Goal: Task Accomplishment & Management: Use online tool/utility

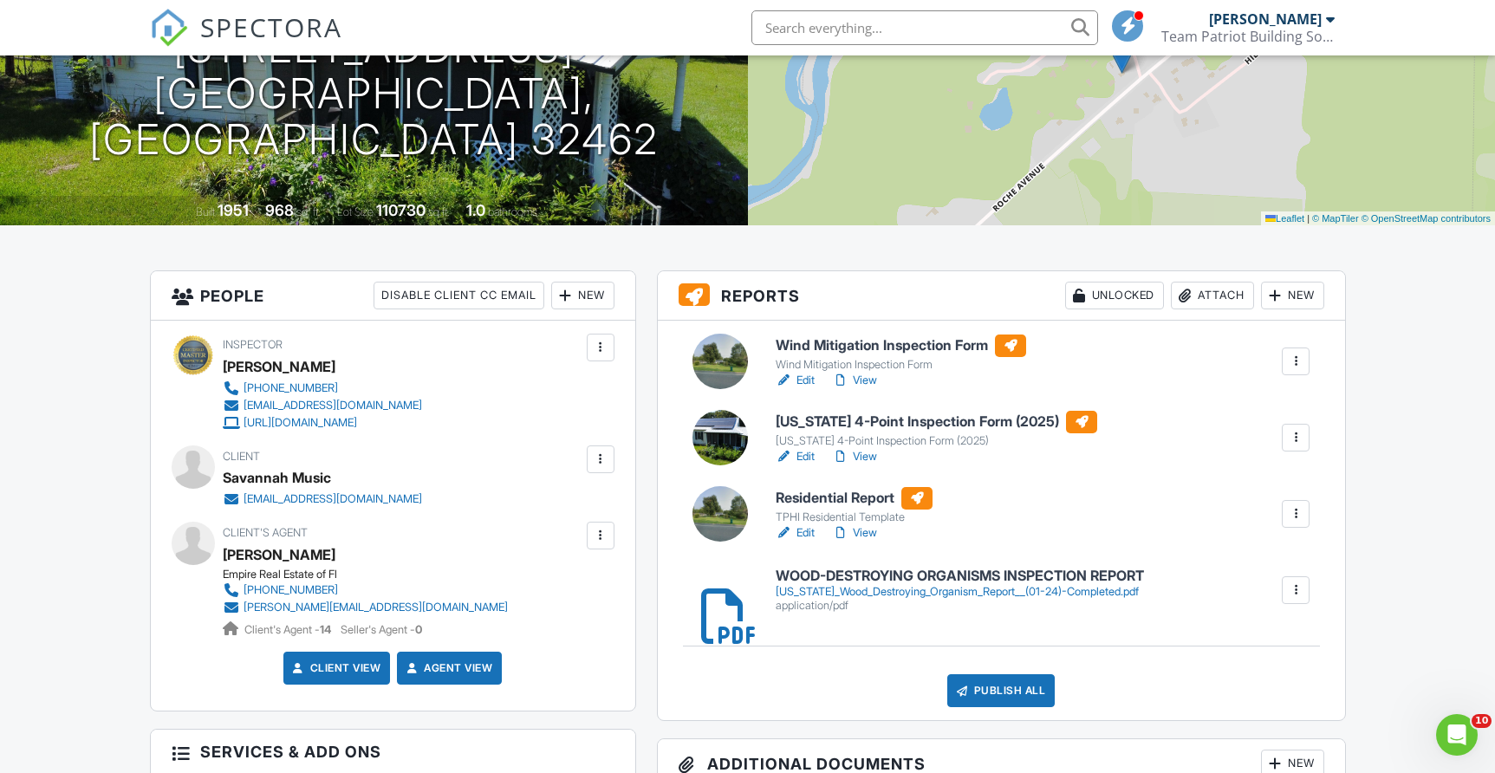
click at [841, 338] on h6 "Wind Mitigation Inspection Form" at bounding box center [901, 346] width 250 height 23
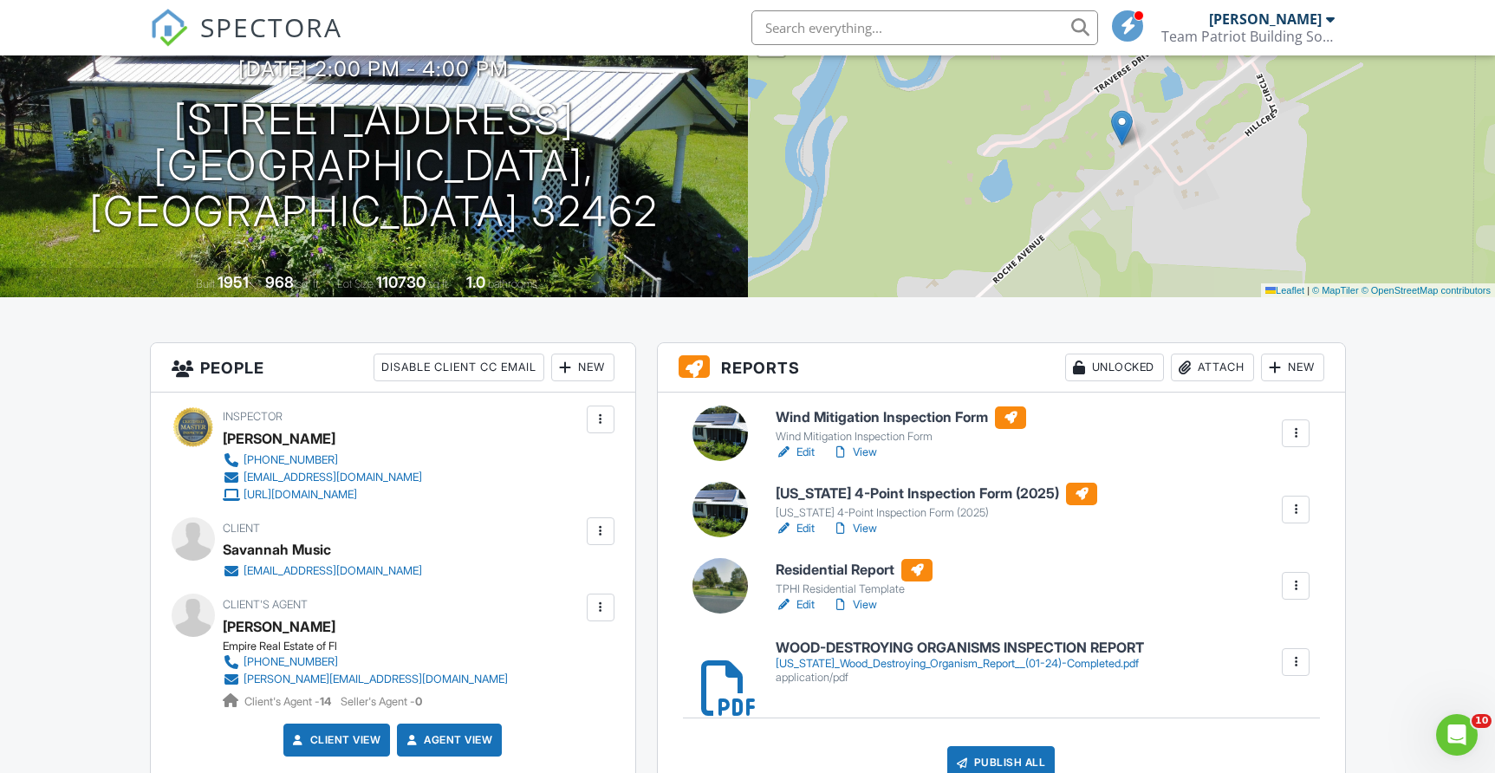
scroll to position [165, 0]
click at [859, 456] on link "View" at bounding box center [854, 453] width 45 height 17
click at [819, 565] on h6 "Residential Report" at bounding box center [854, 571] width 157 height 23
